Goal: Information Seeking & Learning: Learn about a topic

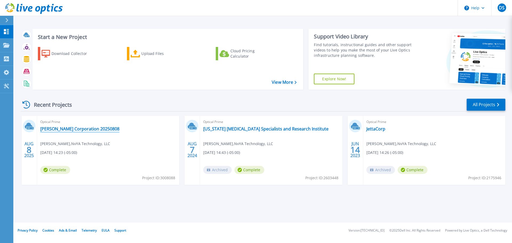
click at [72, 127] on link "[PERSON_NAME] Corporation 20250808" at bounding box center [79, 128] width 79 height 5
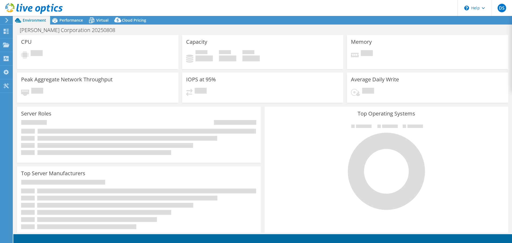
select select "USEast"
select select "USD"
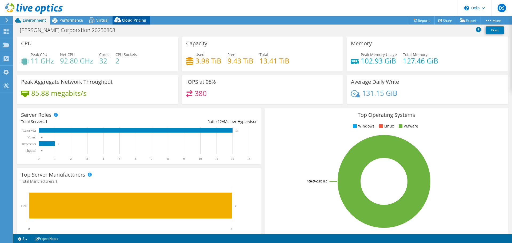
click at [127, 22] on span "Cloud Pricing" at bounding box center [134, 20] width 24 height 5
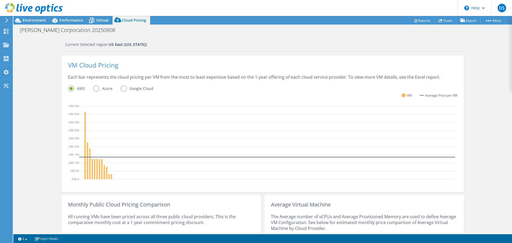
scroll to position [85, 0]
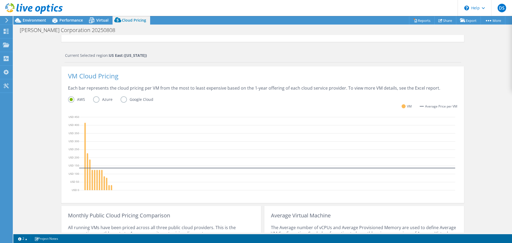
click at [94, 101] on label "Azure" at bounding box center [106, 99] width 27 height 6
click at [0, 0] on input "Azure" at bounding box center [0, 0] width 0 height 0
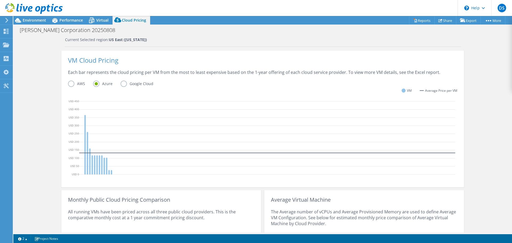
scroll to position [158, 0]
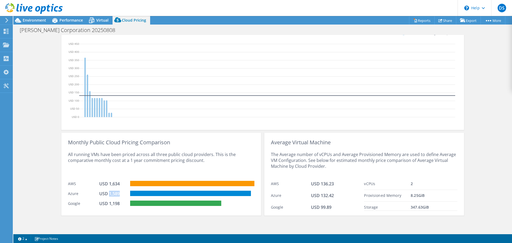
drag, startPoint x: 115, startPoint y: 194, endPoint x: 108, endPoint y: 194, distance: 6.9
click at [108, 194] on div "USD 1,589" at bounding box center [112, 194] width 27 height 6
